Goal: Information Seeking & Learning: Learn about a topic

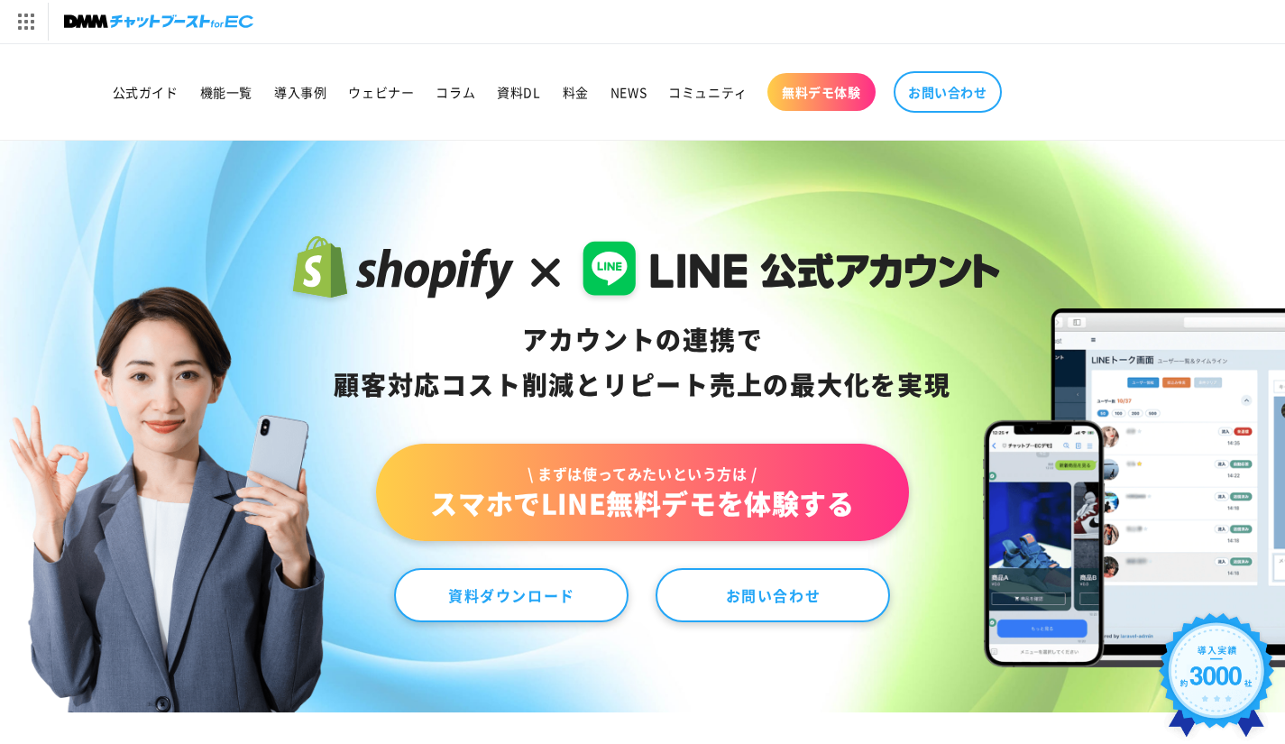
drag, startPoint x: 511, startPoint y: 361, endPoint x: 1033, endPoint y: 396, distance: 523.3
click at [1033, 396] on div "アカウントの連携で 顧客対応コスト削減と リピート売上の 最大化を実現 \ まずは使ってみたいという方は / スマホでLINE無料デモを体験する 資料ダウンロ…" at bounding box center [642, 427] width 1285 height 572
click at [1033, 396] on img at bounding box center [1304, 487] width 643 height 359
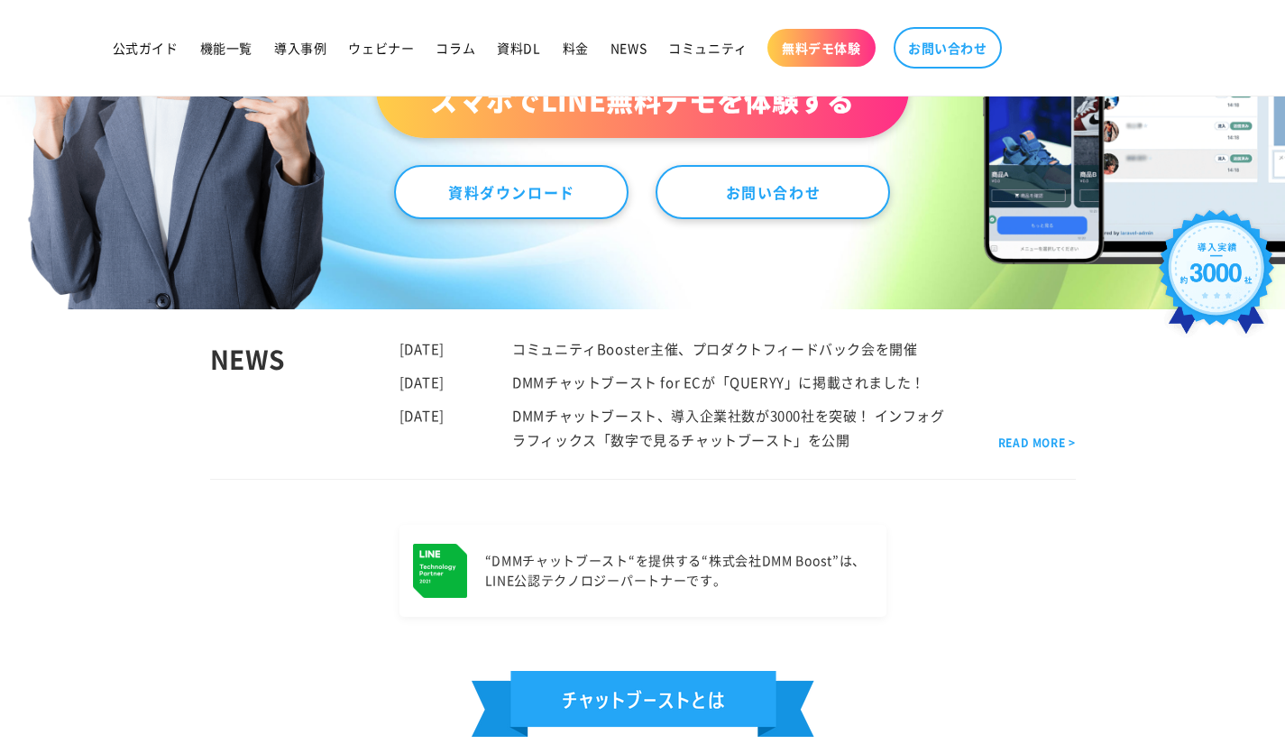
scroll to position [451, 0]
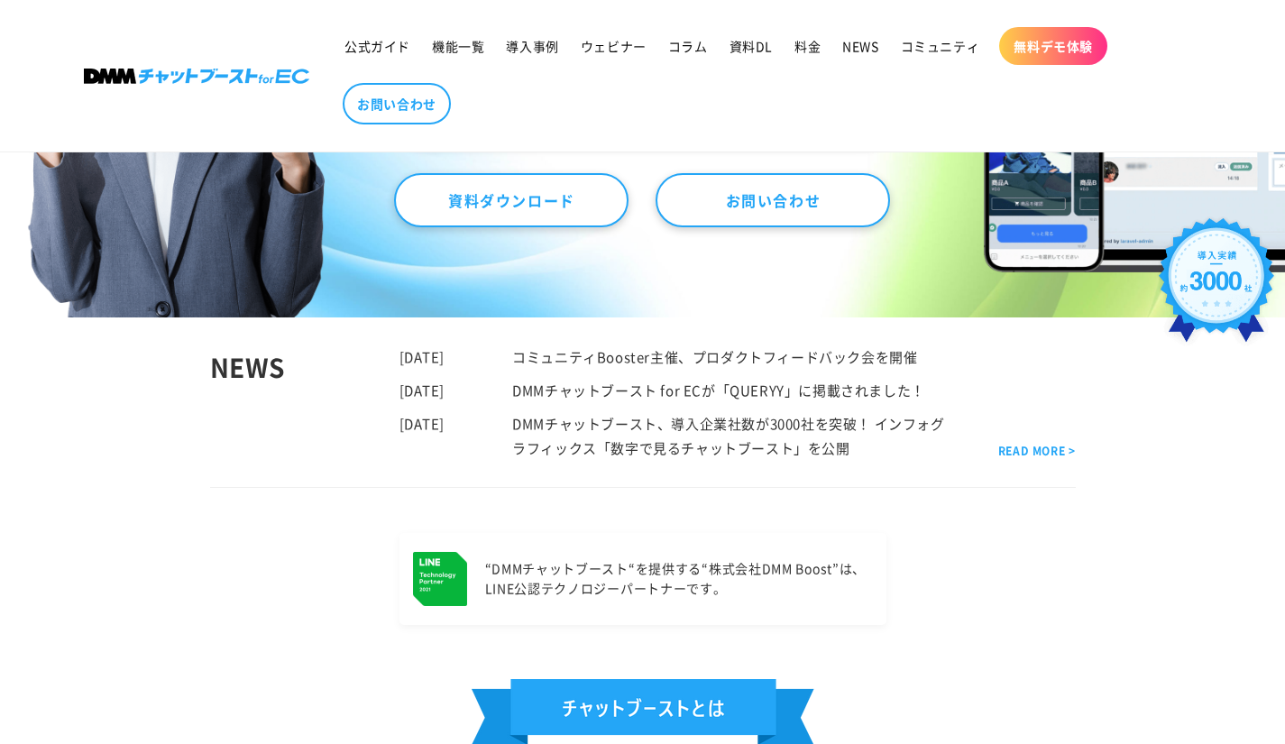
click at [380, 381] on div "NEWS" at bounding box center [304, 401] width 189 height 115
drag, startPoint x: 282, startPoint y: 349, endPoint x: 1051, endPoint y: 559, distance: 797.4
click at [1052, 559] on div "“DMMチャットブースト“を提供する “株式会社DMM Boost”は、 LINE公認テクノロジーパートナーです。" at bounding box center [643, 579] width 1208 height 92
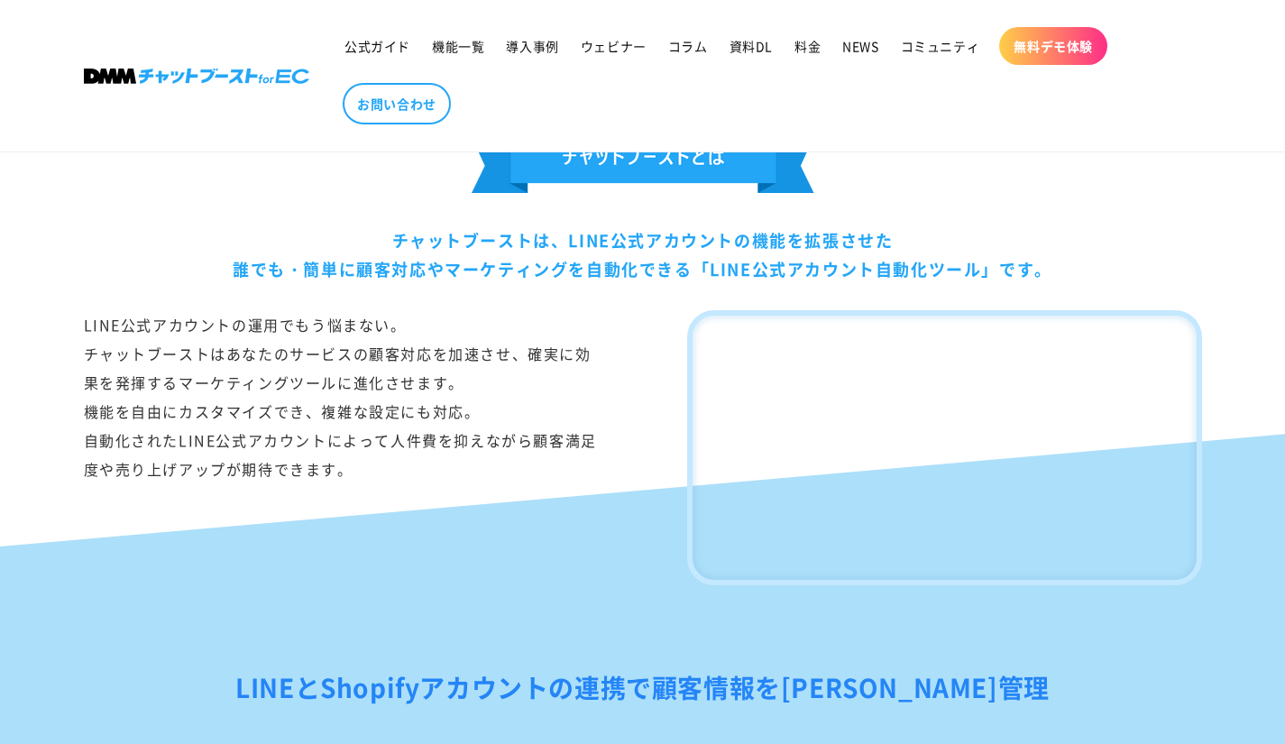
scroll to position [1172, 0]
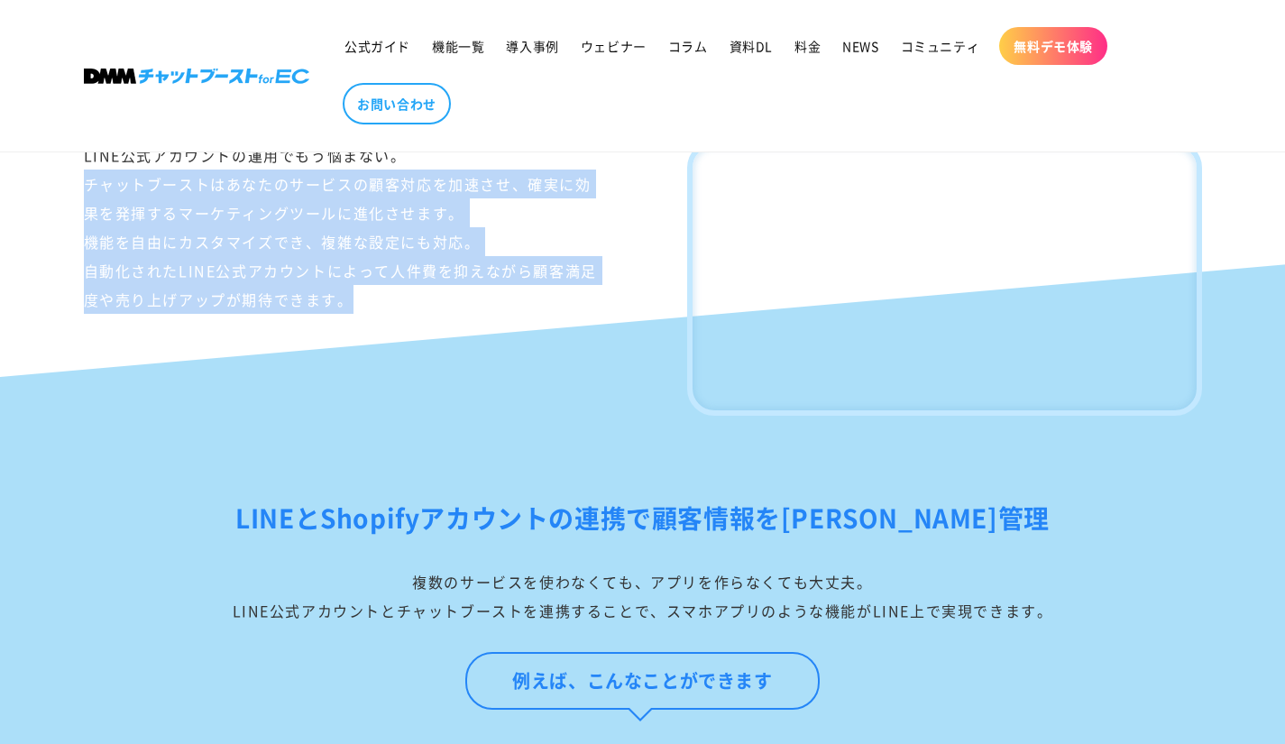
drag, startPoint x: 88, startPoint y: 179, endPoint x: 432, endPoint y: 328, distance: 374.8
click at [432, 328] on div "チャットブーストは、LINE公式アカウントの機能を拡張させた 誰でも・簡単に顧客対応やマーケティングを自動化できる「LINE公式アカウント自動化ツール」です。…" at bounding box center [643, 187] width 1208 height 458
click at [432, 328] on div "LINE公式アカウントの運用でもう悩まない。 チャットブーストはあなたのサービスの顧客対応を加速させ、確実に効果を発揮するマーケティングツールに進化させます。…" at bounding box center [341, 278] width 514 height 275
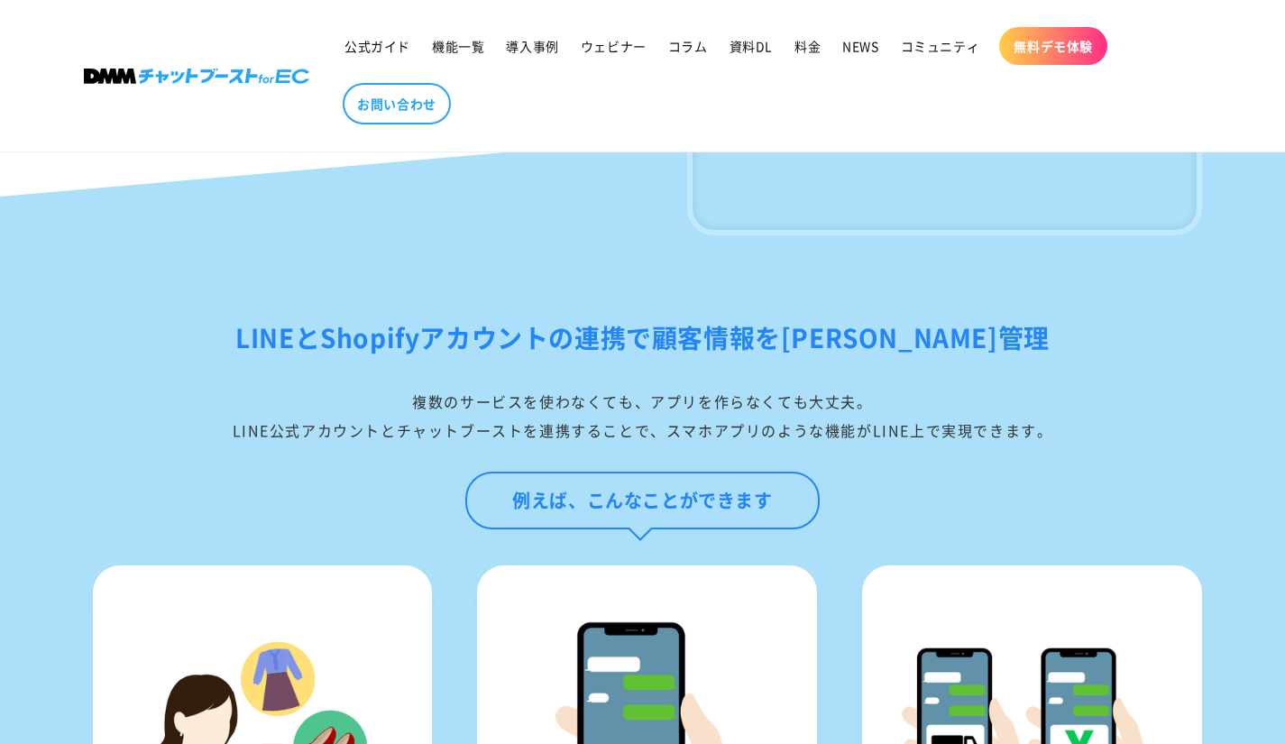
drag, startPoint x: 37, startPoint y: 324, endPoint x: 1078, endPoint y: 463, distance: 1049.9
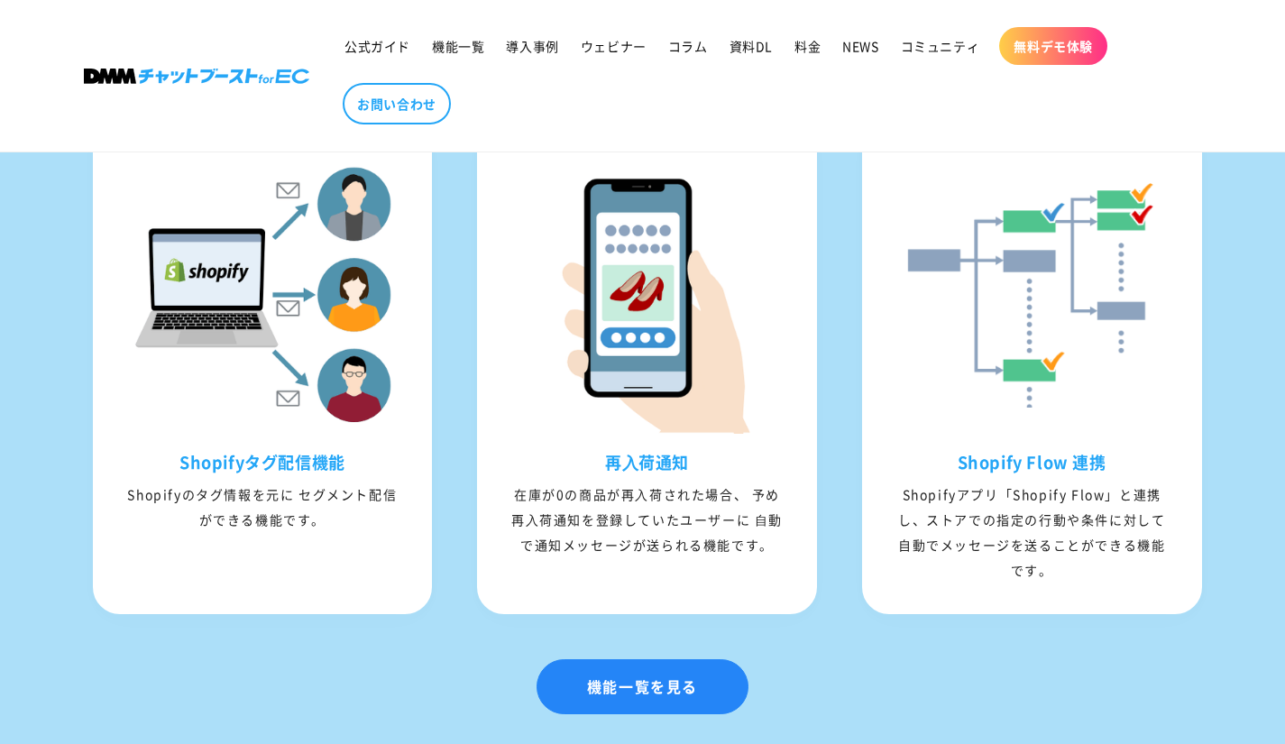
scroll to position [2886, 0]
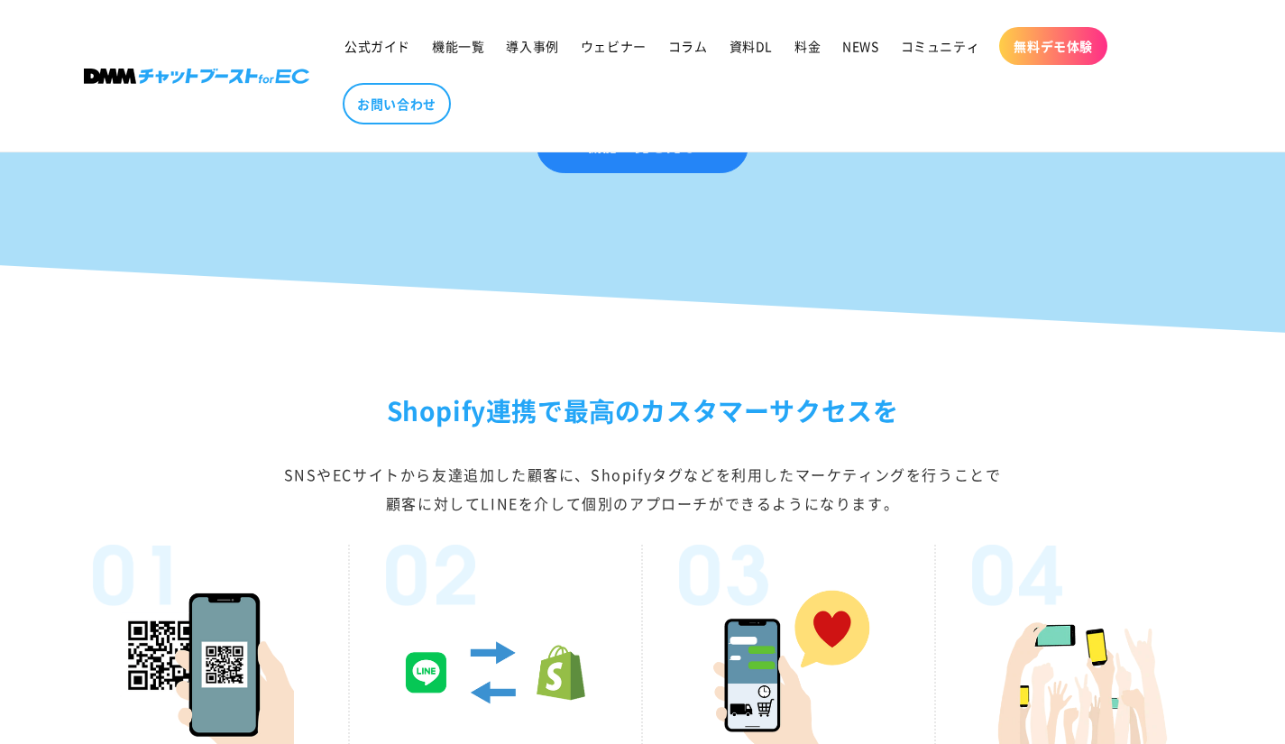
drag, startPoint x: 816, startPoint y: 455, endPoint x: 1008, endPoint y: 511, distance: 200.3
click at [1007, 512] on div "Shopify連携で最⾼のカスタマーサクセスを SNSやECサイトから友達追加した顧客に、Shopifyタグなどを利用したマーケティングを行うことで 顧客に対…" at bounding box center [643, 454] width 1118 height 128
click at [1008, 511] on div "SNSやECサイトから友達追加した顧客に、Shopifyタグなどを利用したマーケティングを行うことで 顧客に対してLINEを介して個別のアプローチができるよう…" at bounding box center [643, 489] width 1118 height 58
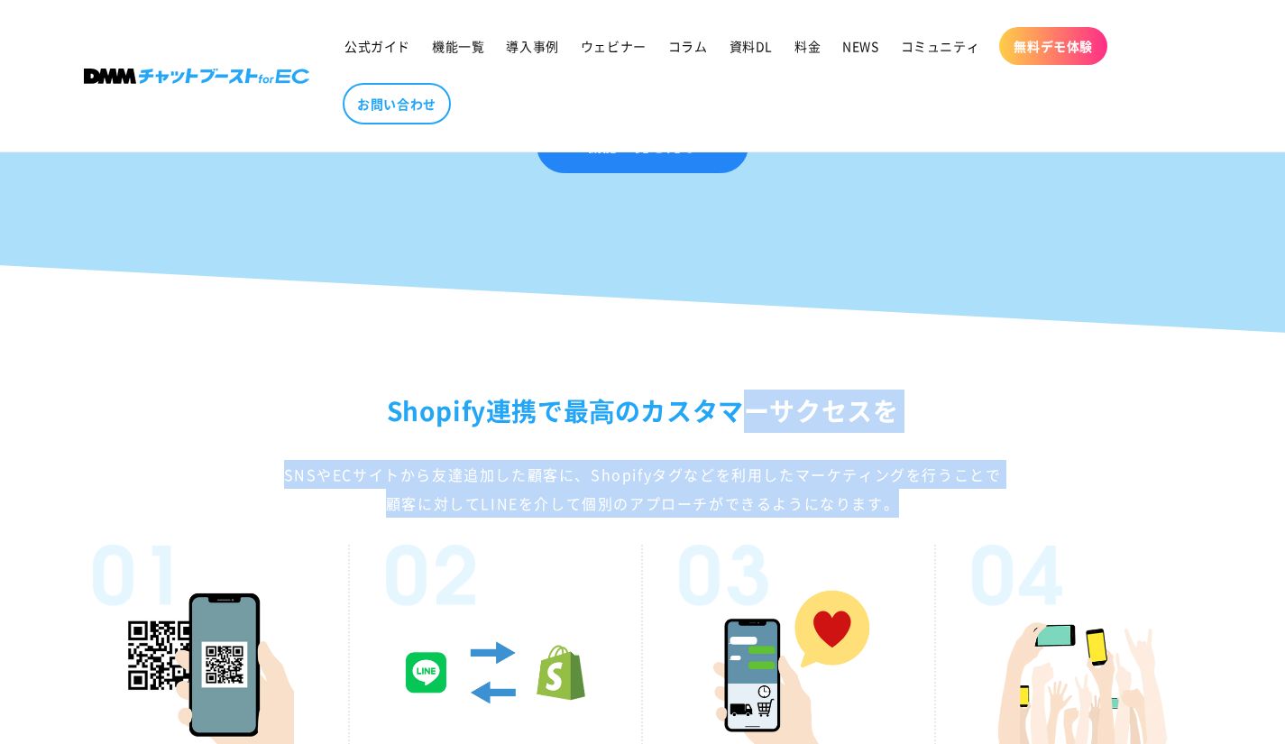
drag, startPoint x: 964, startPoint y: 537, endPoint x: 712, endPoint y: 388, distance: 292.3
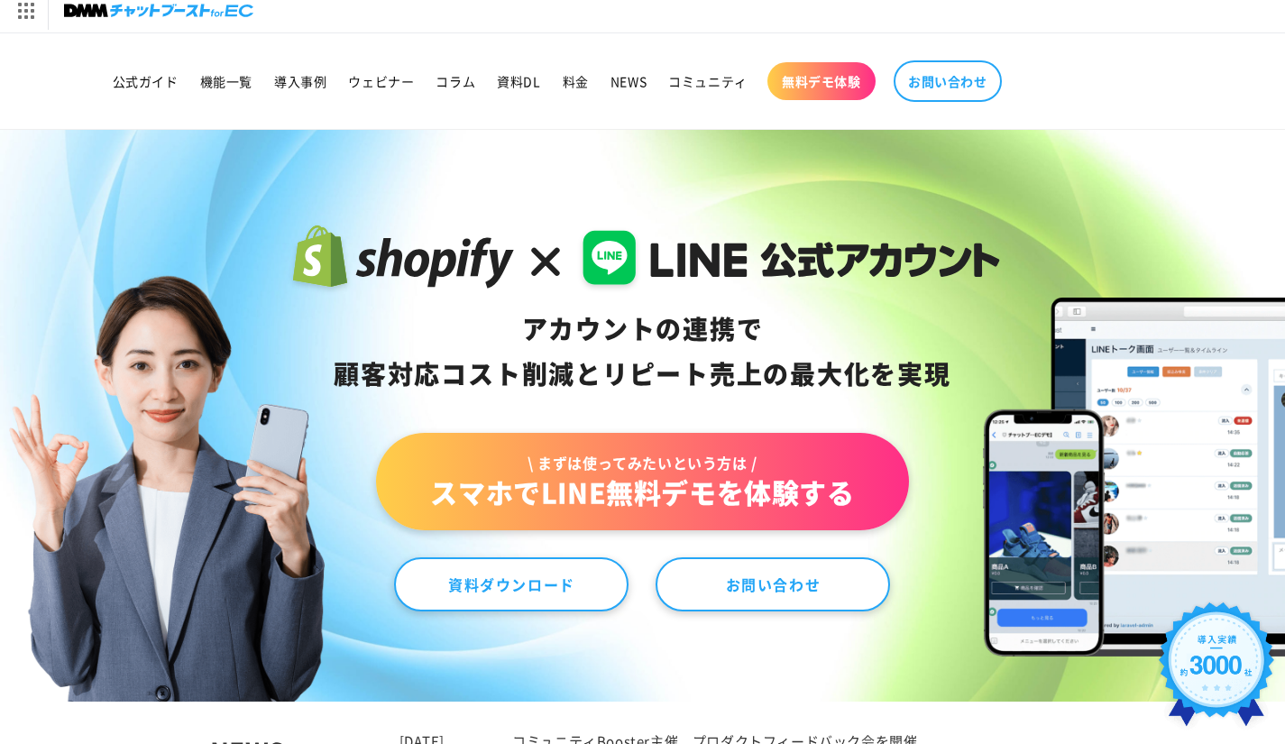
scroll to position [0, 0]
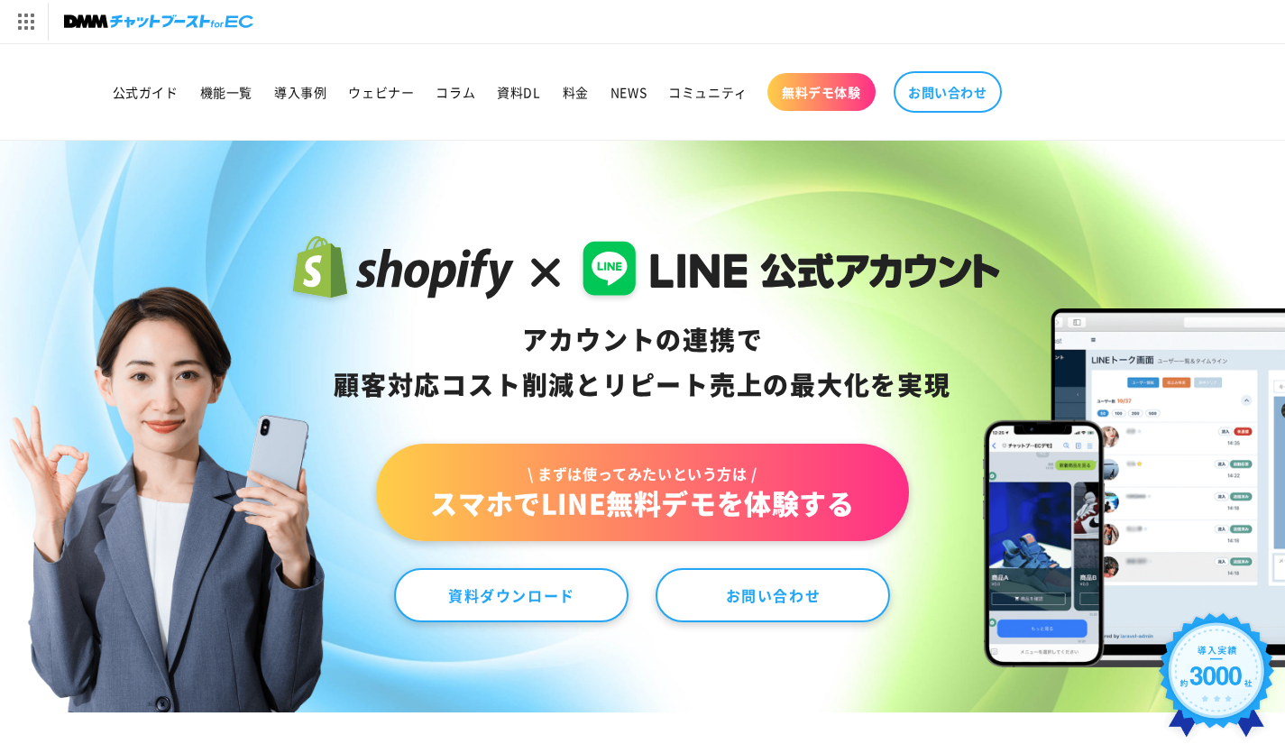
click at [163, 22] on img at bounding box center [158, 21] width 189 height 25
